Goal: Information Seeking & Learning: Check status

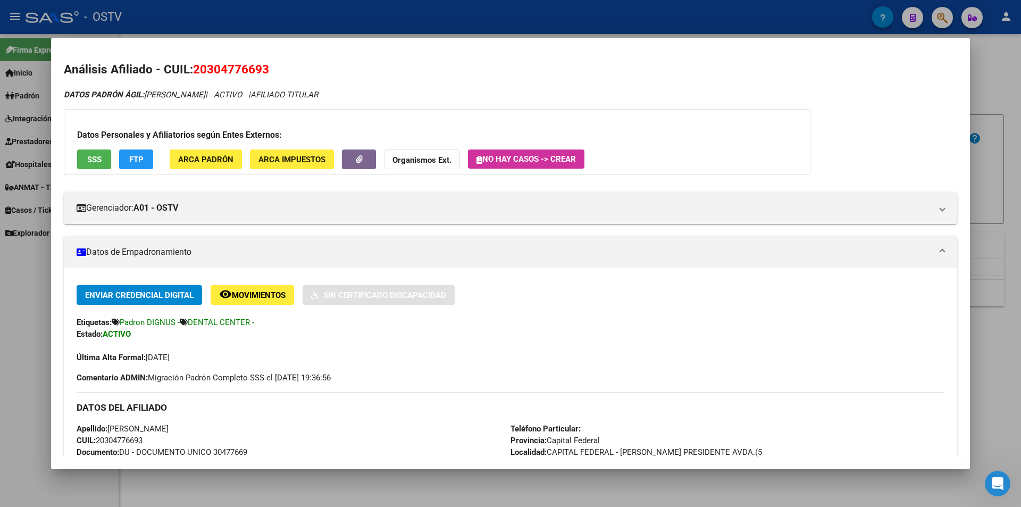
scroll to position [213, 0]
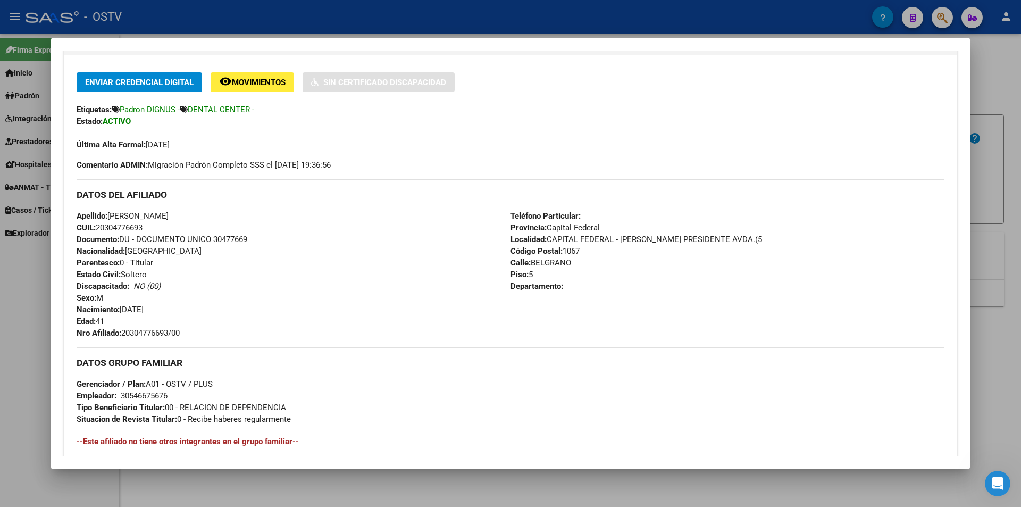
click at [225, 35] on div at bounding box center [510, 253] width 1021 height 507
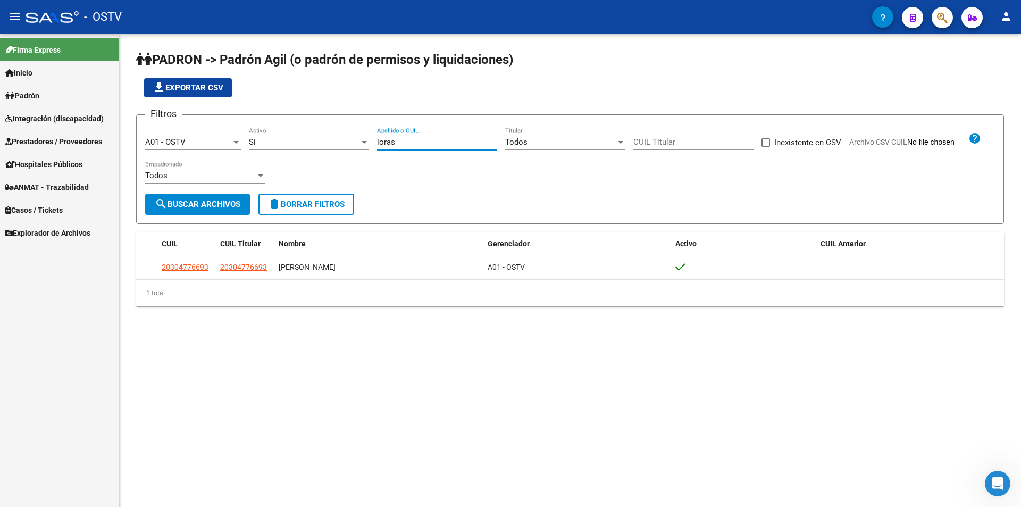
click at [384, 142] on input "ioras" at bounding box center [437, 142] width 120 height 10
click at [392, 135] on div "ioras Apellido o CUIL" at bounding box center [437, 138] width 120 height 23
click at [400, 138] on input "ioras" at bounding box center [437, 142] width 120 height 10
click at [400, 140] on input "ioras" at bounding box center [437, 142] width 120 height 10
drag, startPoint x: 404, startPoint y: 140, endPoint x: 352, endPoint y: 152, distance: 53.5
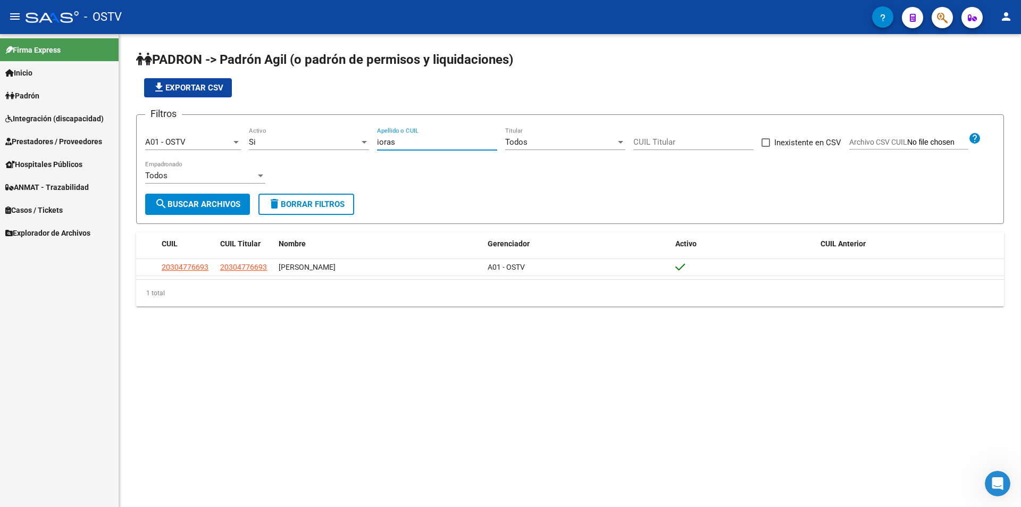
click at [358, 148] on div "Filtros A01 - OSTV Seleccionar Gerenciador Si Activo ioras Apellido o CUIL Todo…" at bounding box center [570, 158] width 850 height 70
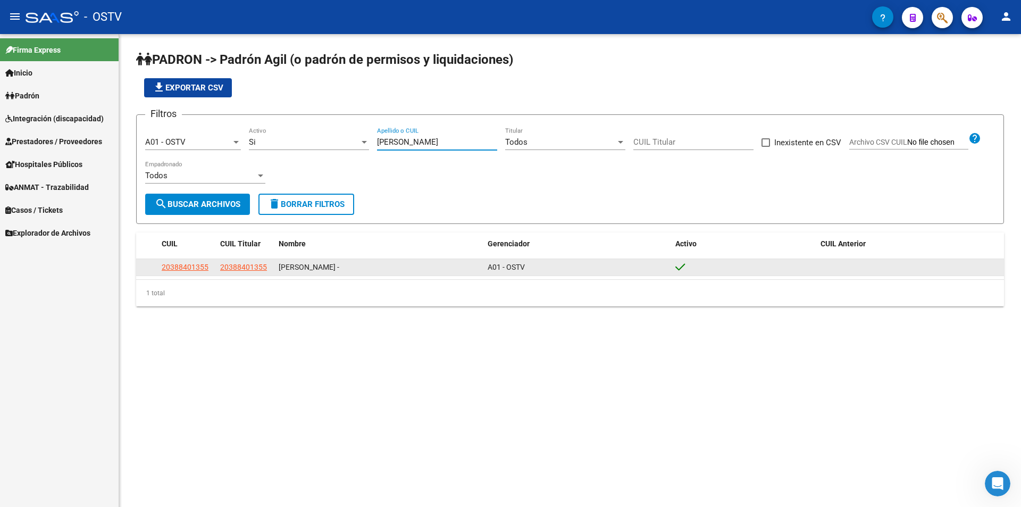
type input "[PERSON_NAME]"
click at [216, 264] on datatable-body-cell "20388401355" at bounding box center [245, 267] width 58 height 16
click at [203, 265] on span "20388401355" at bounding box center [185, 267] width 47 height 9
type textarea "20388401355"
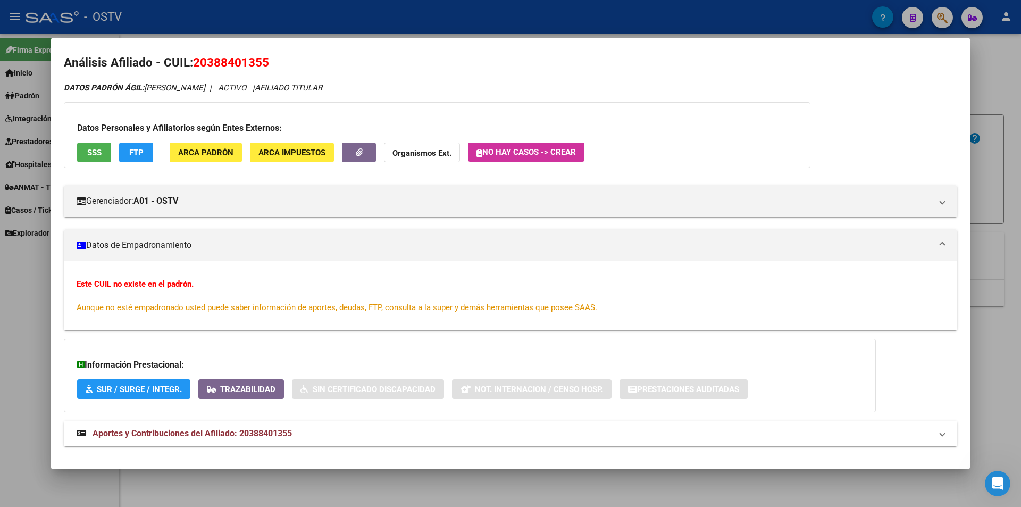
scroll to position [0, 0]
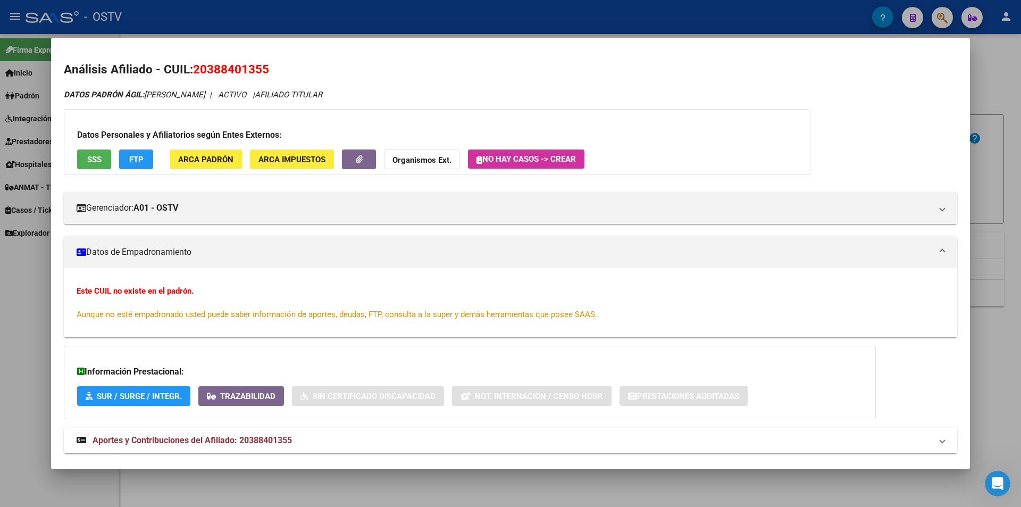
click at [160, 22] on div at bounding box center [510, 253] width 1021 height 507
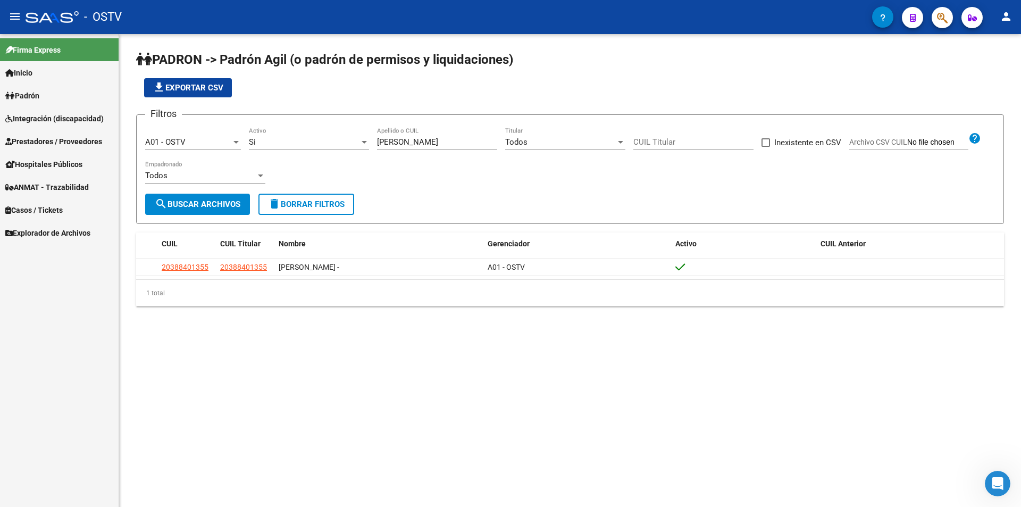
click at [338, 110] on app-list-header "PADRON -> Padrón Agil ([PERSON_NAME] de permisos y liquidaciones) file_download…" at bounding box center [570, 137] width 868 height 173
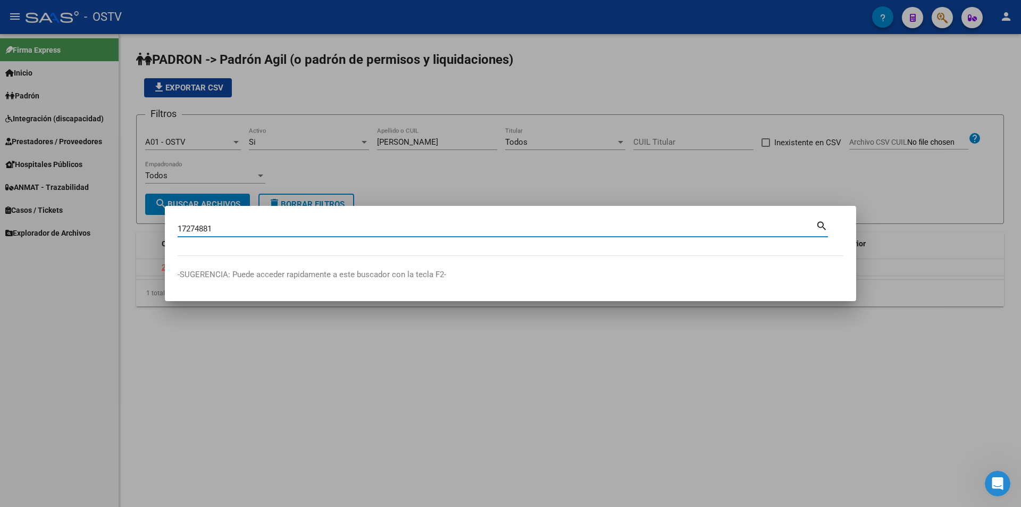
type input "17274881"
